Goal: Communication & Community: Answer question/provide support

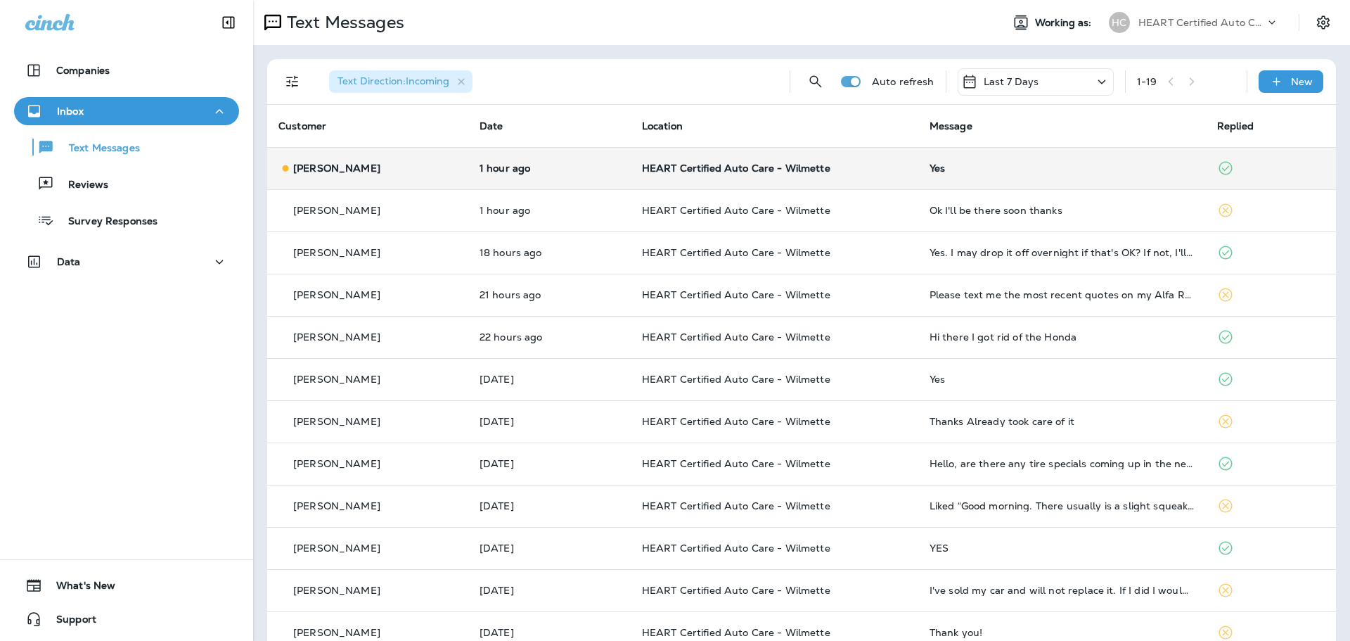
click at [761, 170] on span "HEART Certified Auto Care - Wilmette" at bounding box center [736, 168] width 188 height 13
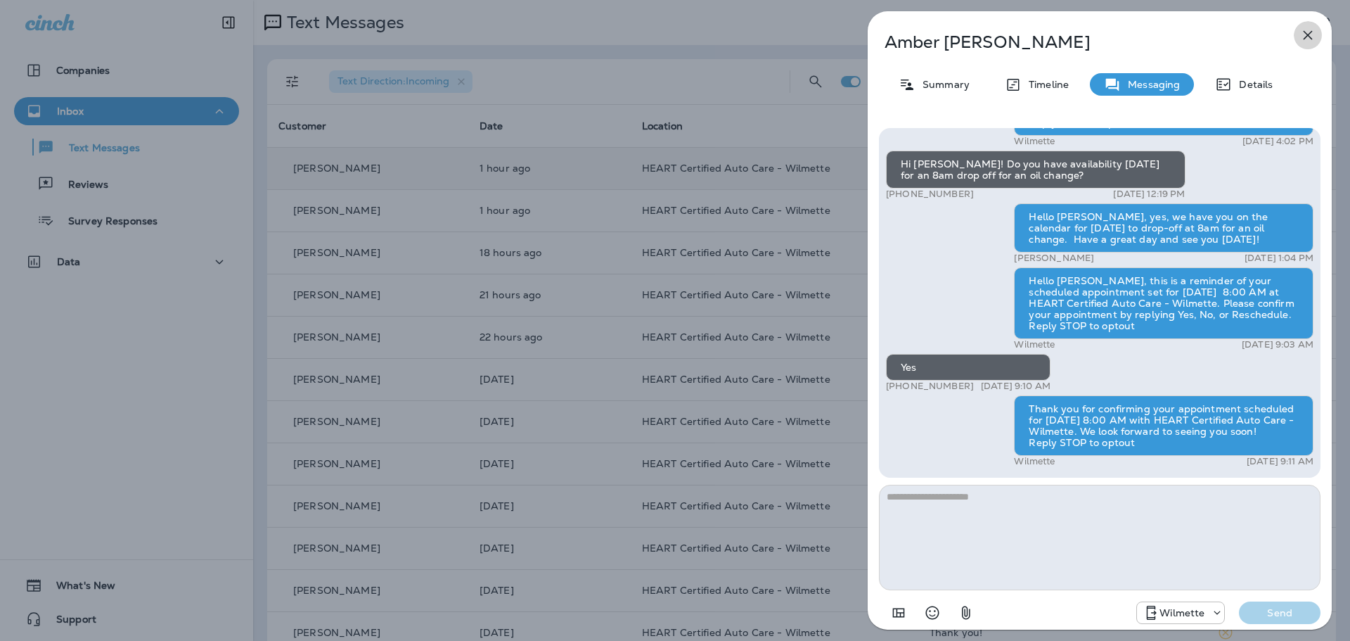
click at [1303, 36] on icon "button" at bounding box center [1307, 35] width 17 height 17
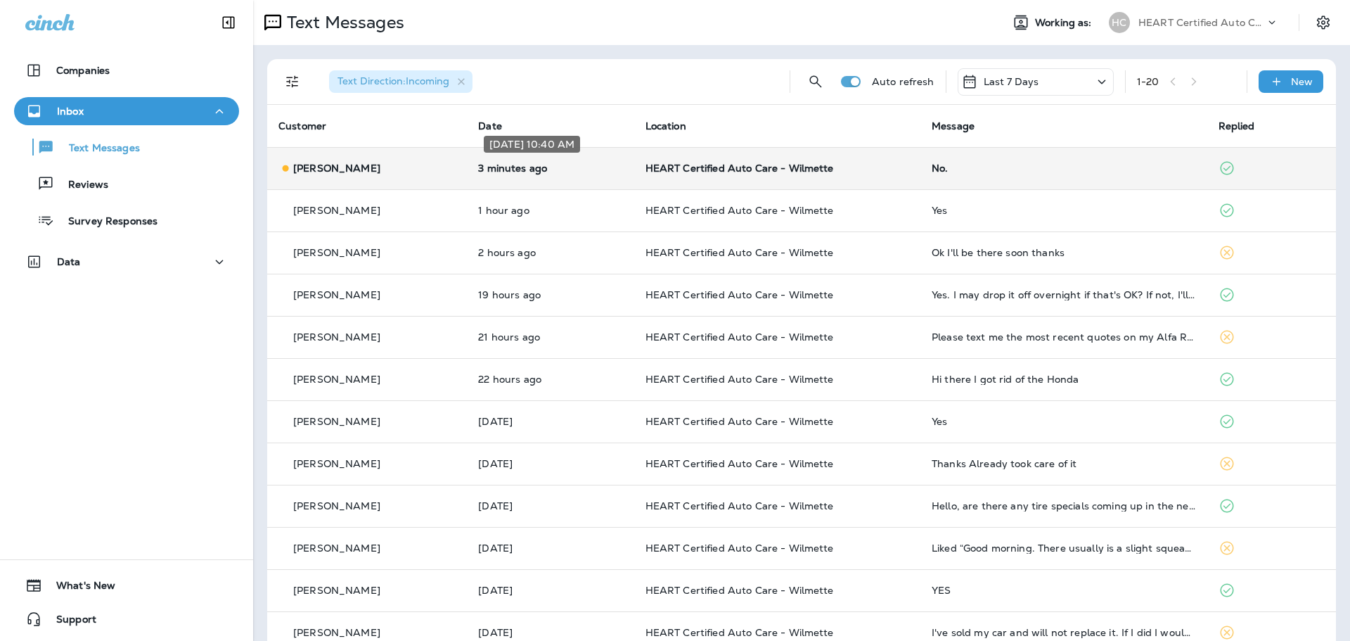
click at [593, 169] on p "3 minutes ago" at bounding box center [550, 167] width 144 height 11
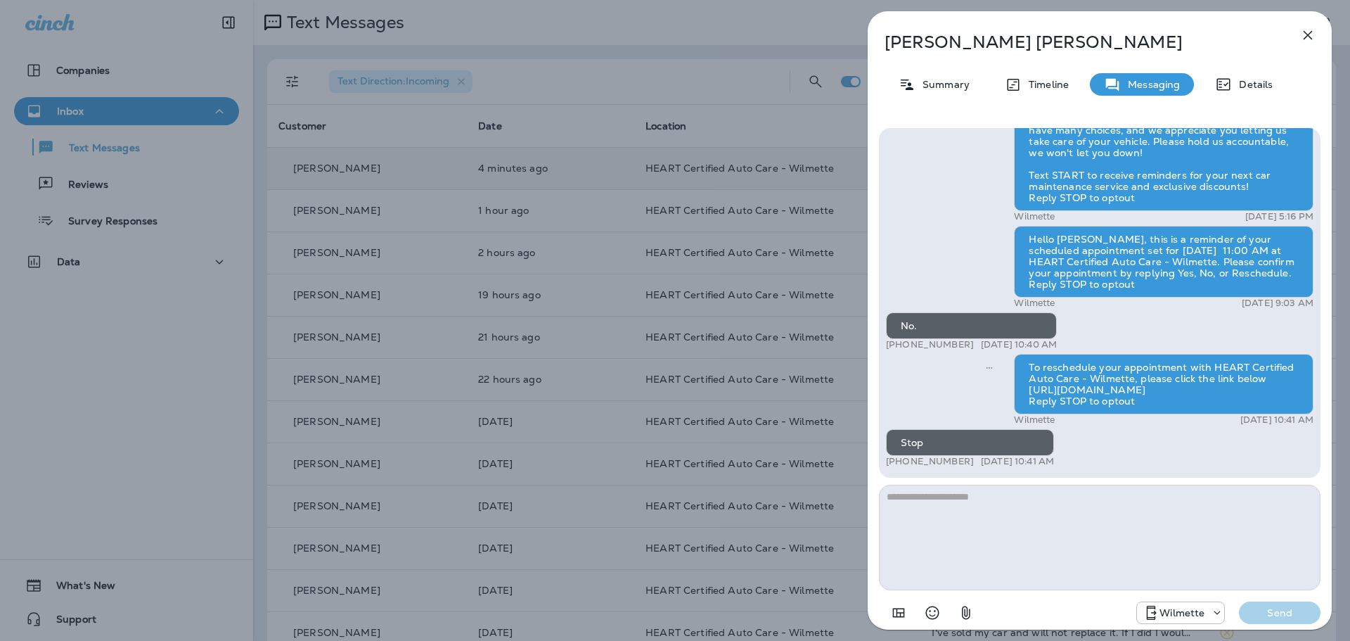
drag, startPoint x: 1316, startPoint y: 35, endPoint x: 1302, endPoint y: 41, distance: 14.8
click at [1302, 41] on icon "button" at bounding box center [1307, 35] width 17 height 17
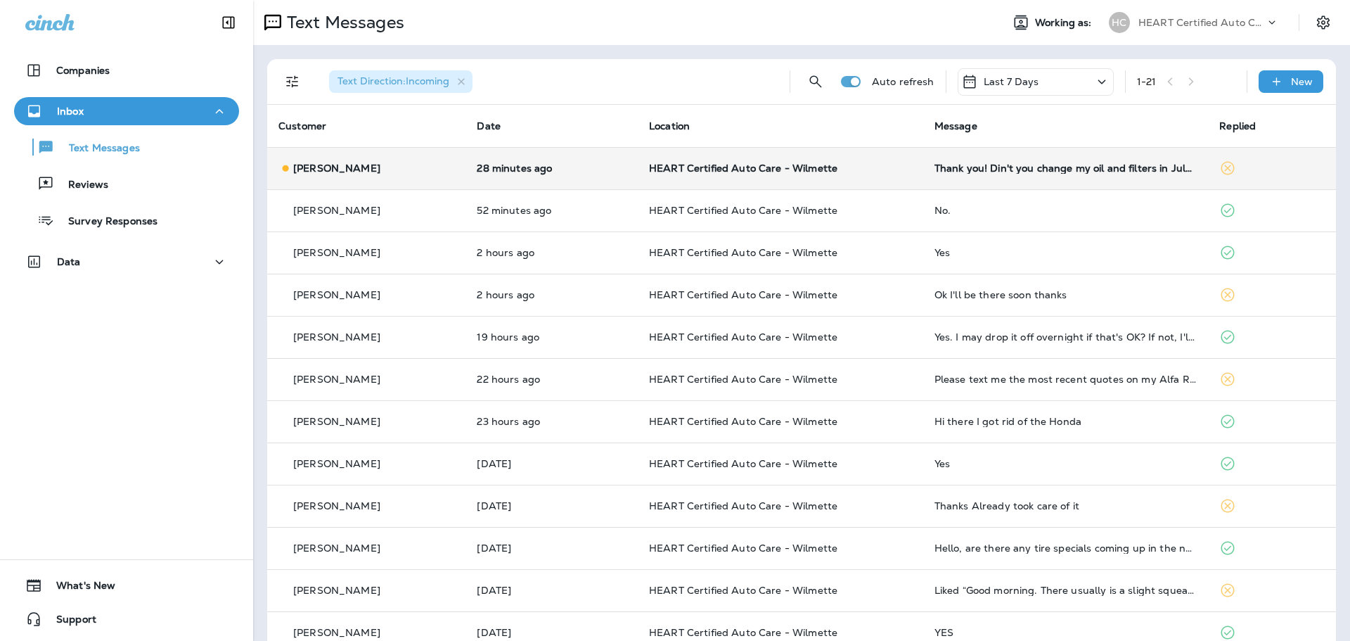
click at [644, 161] on td "HEART Certified Auto Care - Wilmette" at bounding box center [780, 168] width 285 height 42
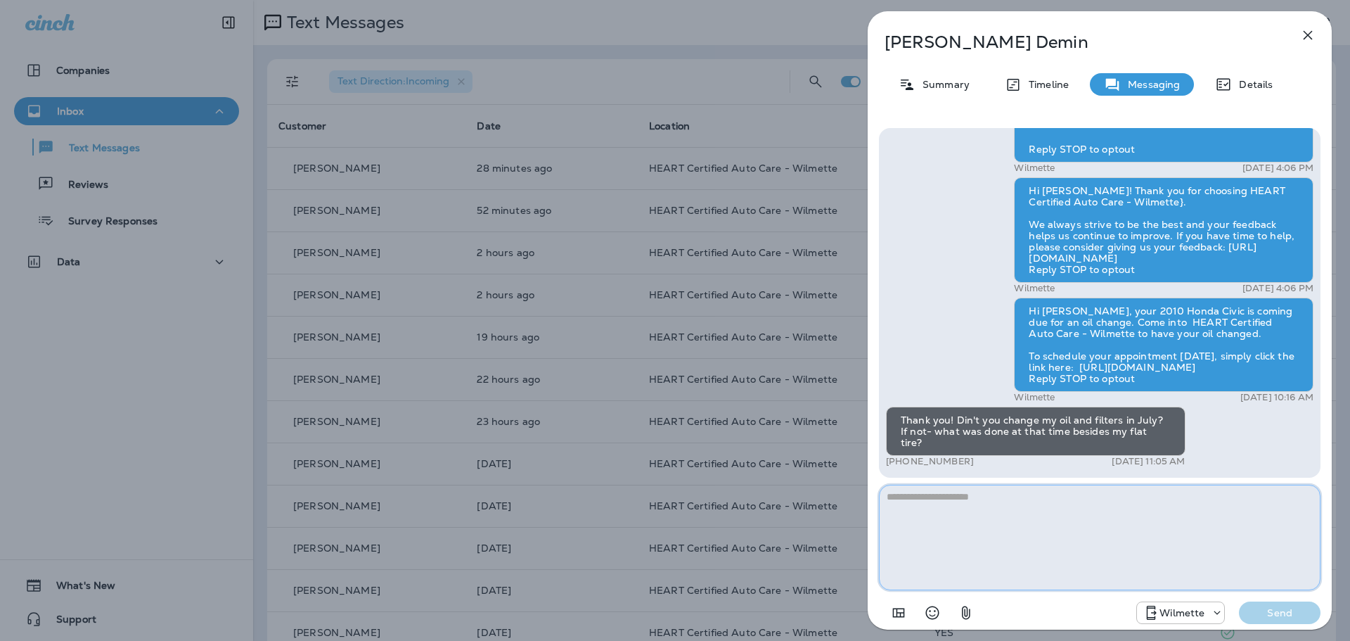
click at [1001, 544] on textarea at bounding box center [1100, 536] width 442 height 105
click at [1072, 526] on textarea at bounding box center [1100, 536] width 442 height 105
type textarea "*"
type textarea "**********"
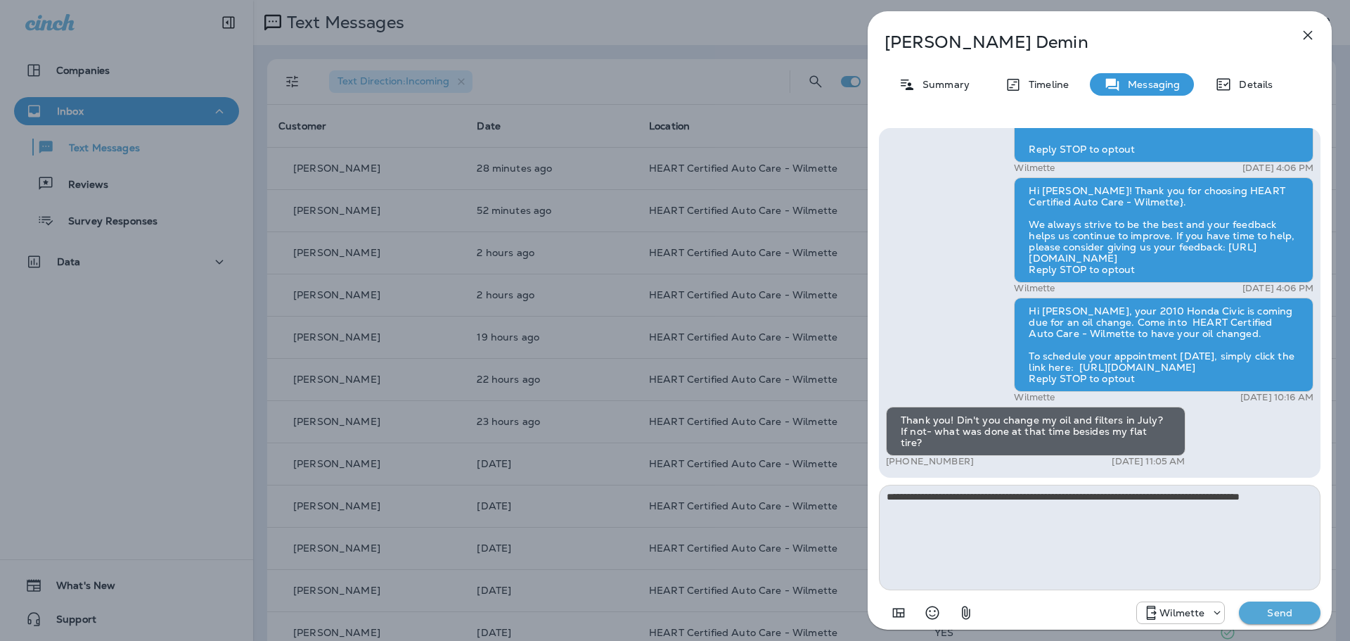
click at [1284, 605] on button "Send" at bounding box center [1280, 612] width 82 height 23
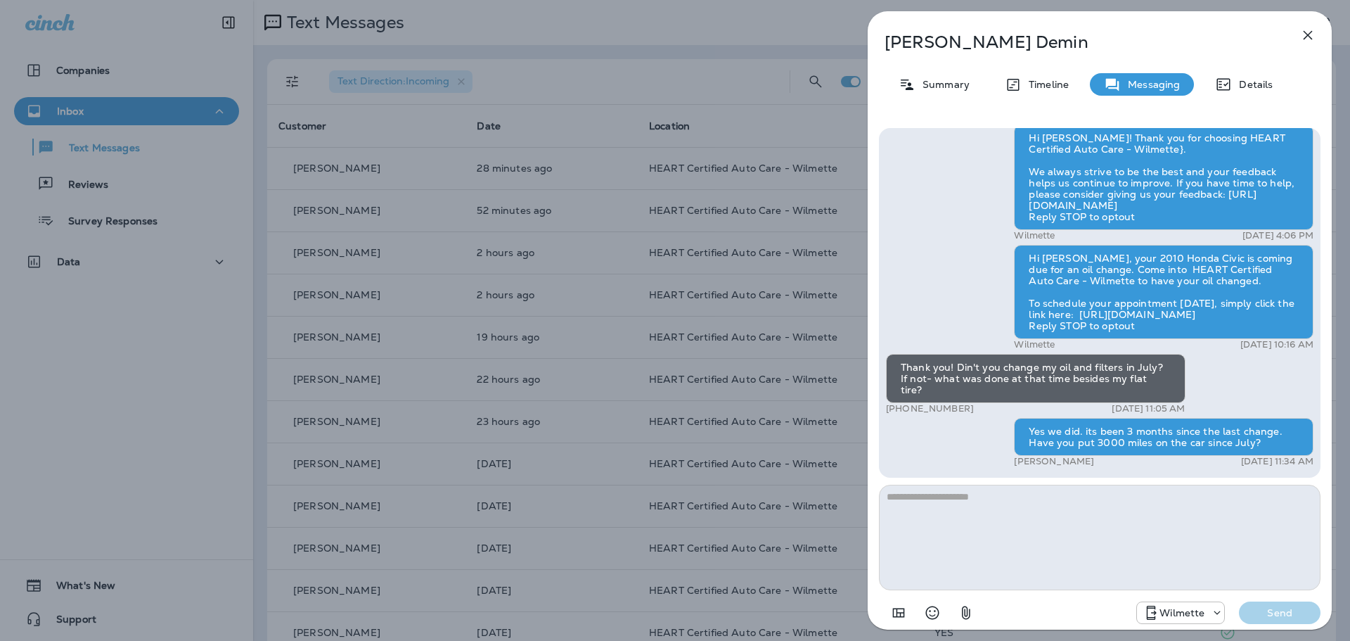
click at [1309, 45] on button "button" at bounding box center [1308, 35] width 28 height 28
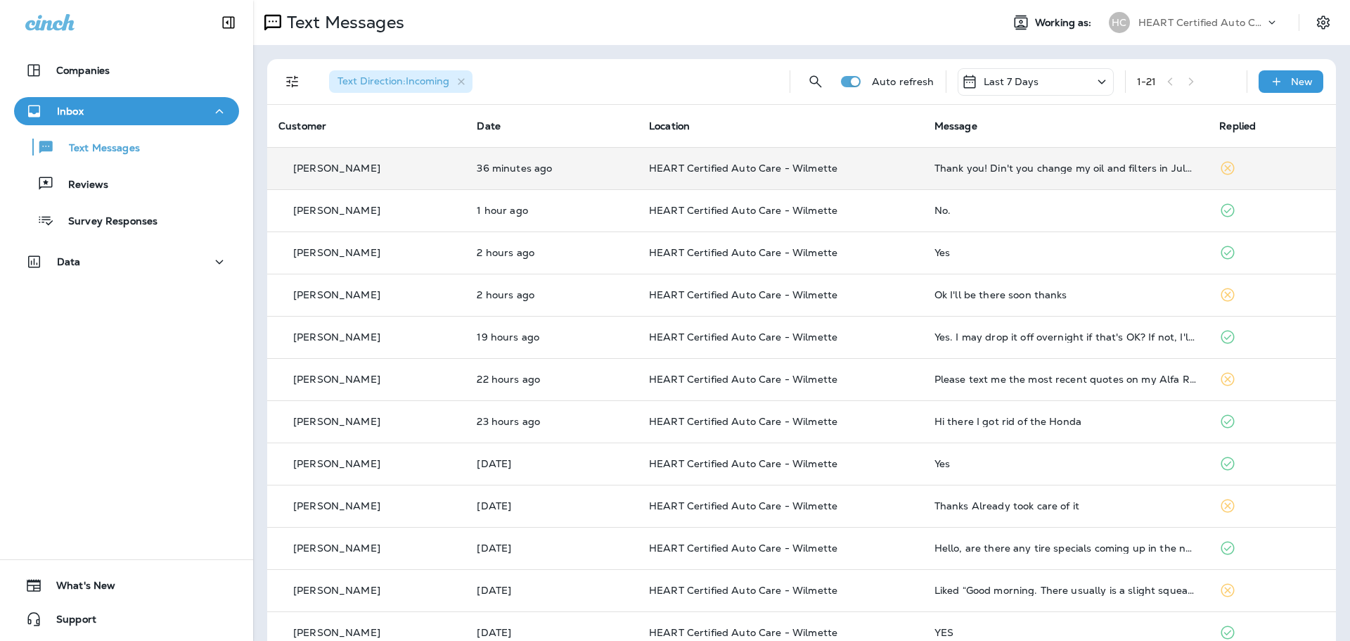
click at [898, 164] on p "HEART Certified Auto Care - Wilmette" at bounding box center [780, 167] width 263 height 11
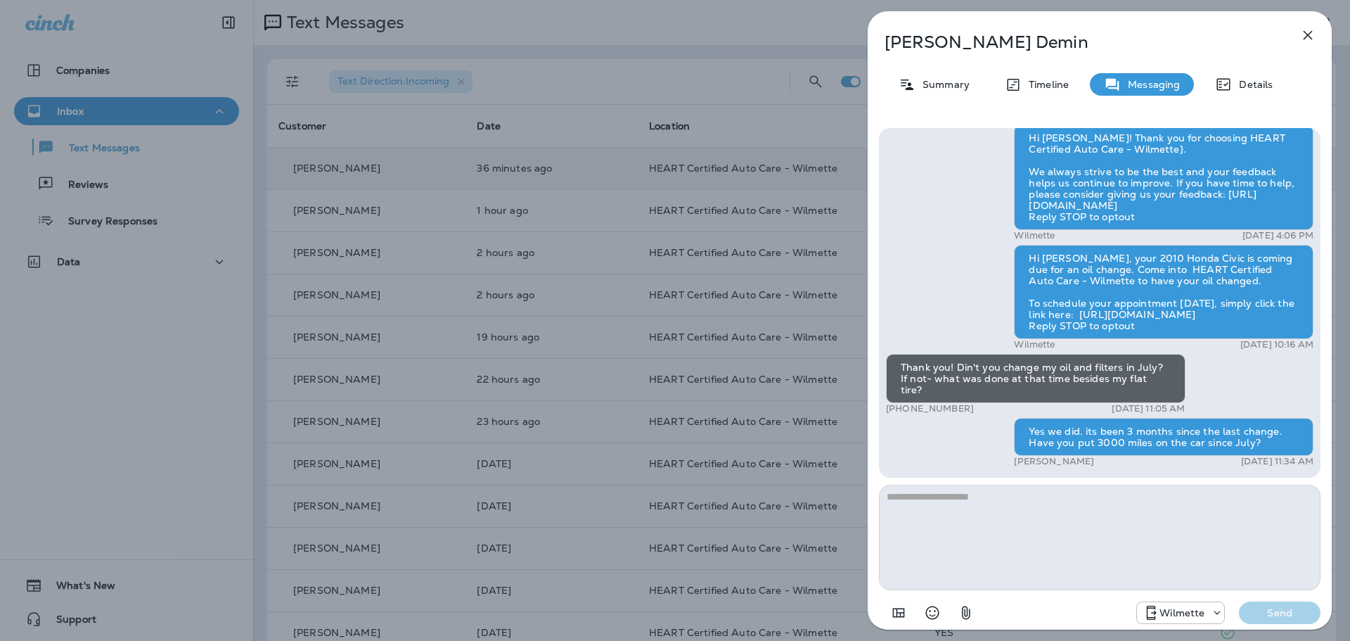
click at [1299, 34] on button "button" at bounding box center [1308, 35] width 28 height 28
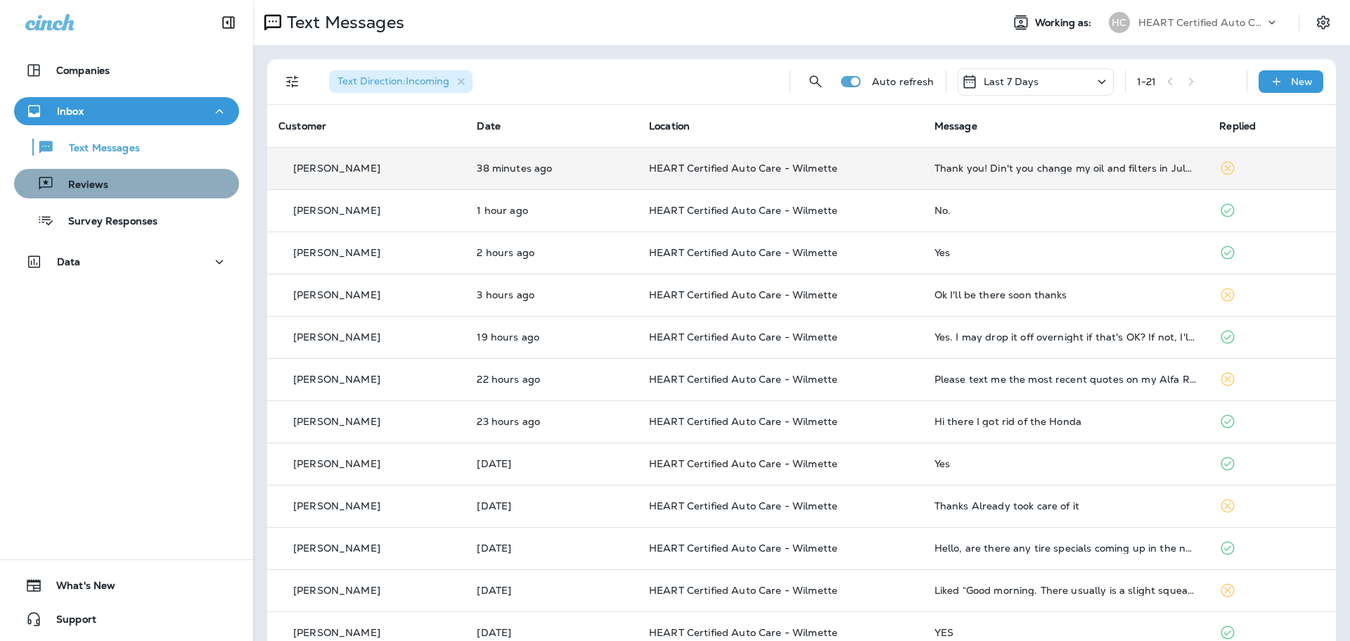
click at [136, 183] on div "Reviews" at bounding box center [127, 183] width 214 height 21
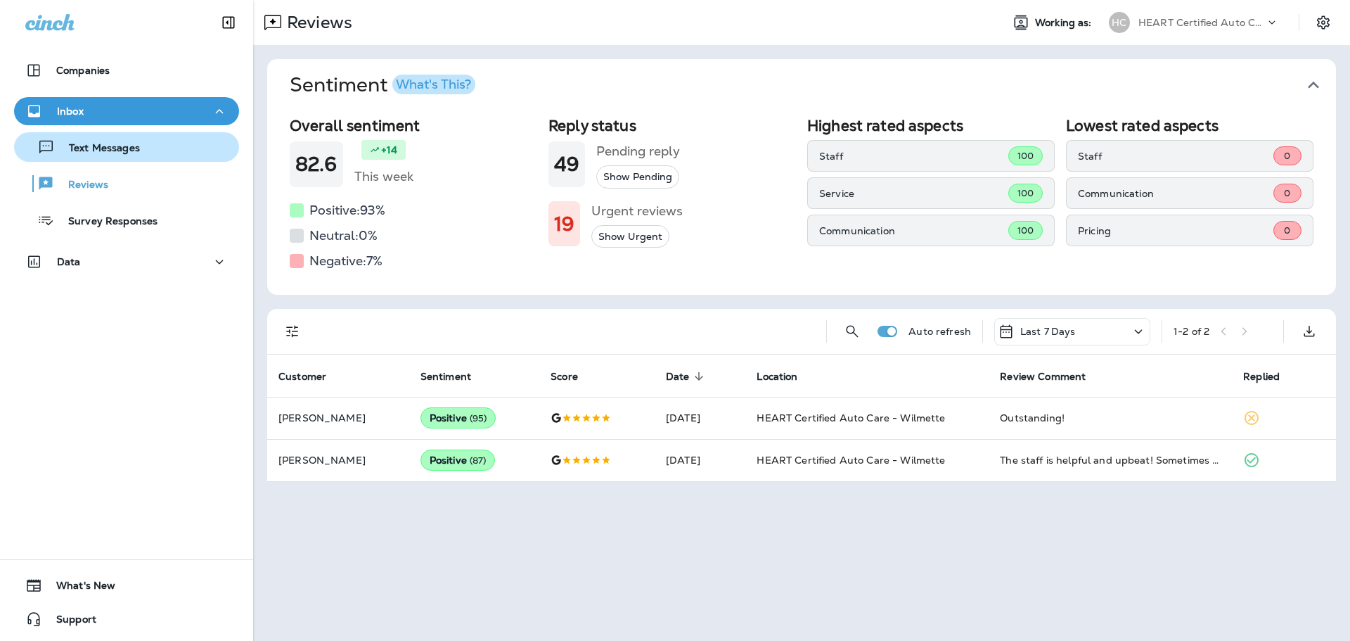
click at [139, 137] on div "Text Messages" at bounding box center [127, 146] width 214 height 21
